Goal: Task Accomplishment & Management: Use online tool/utility

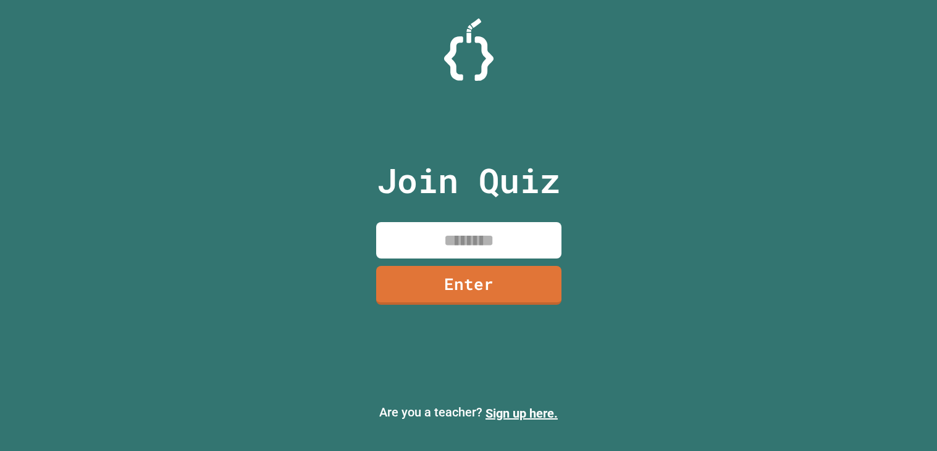
click at [603, 361] on div "Join Quiz Enter Are you a teacher? Sign up here." at bounding box center [468, 225] width 937 height 451
